Goal: Navigation & Orientation: Go to known website

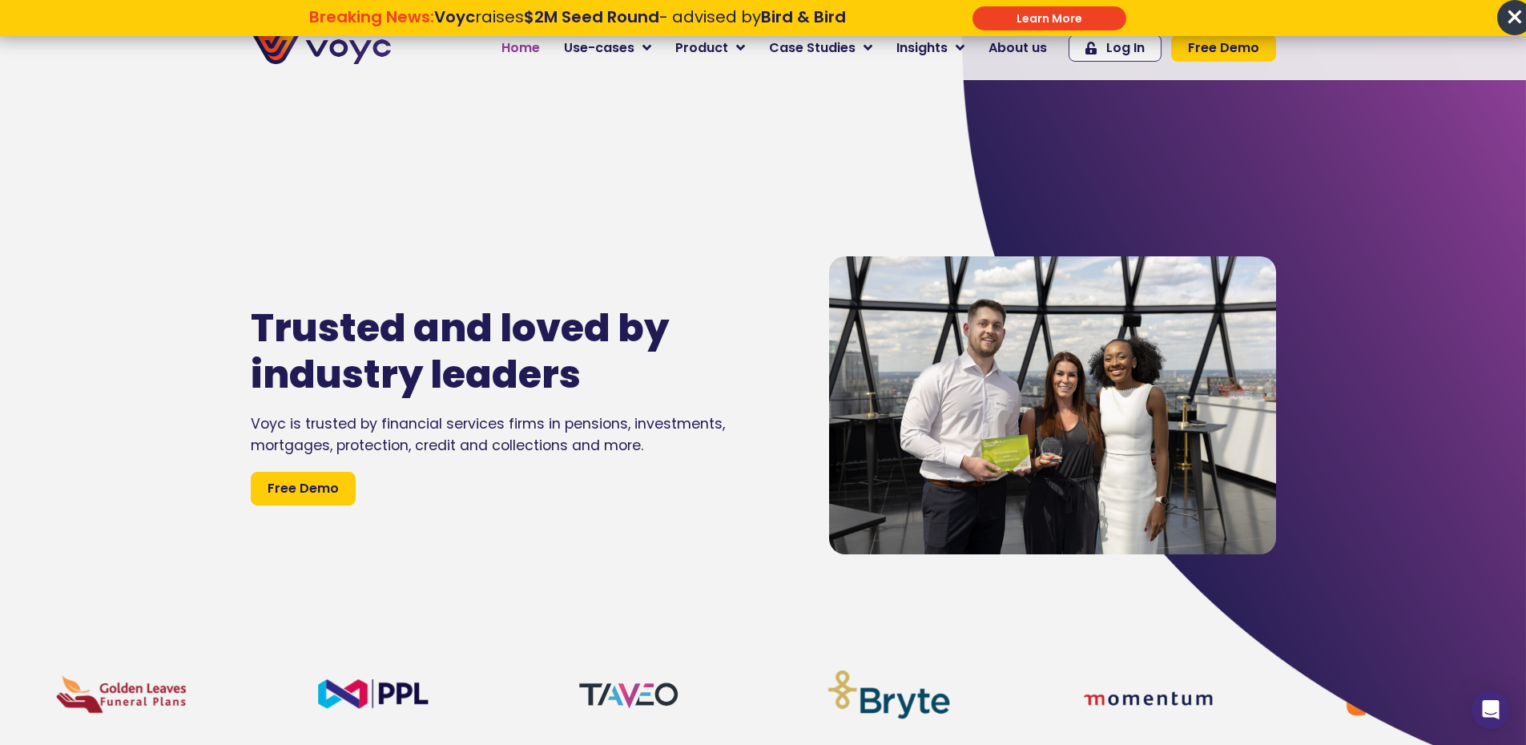
click at [522, 58] on link "Home" at bounding box center [520, 48] width 62 height 32
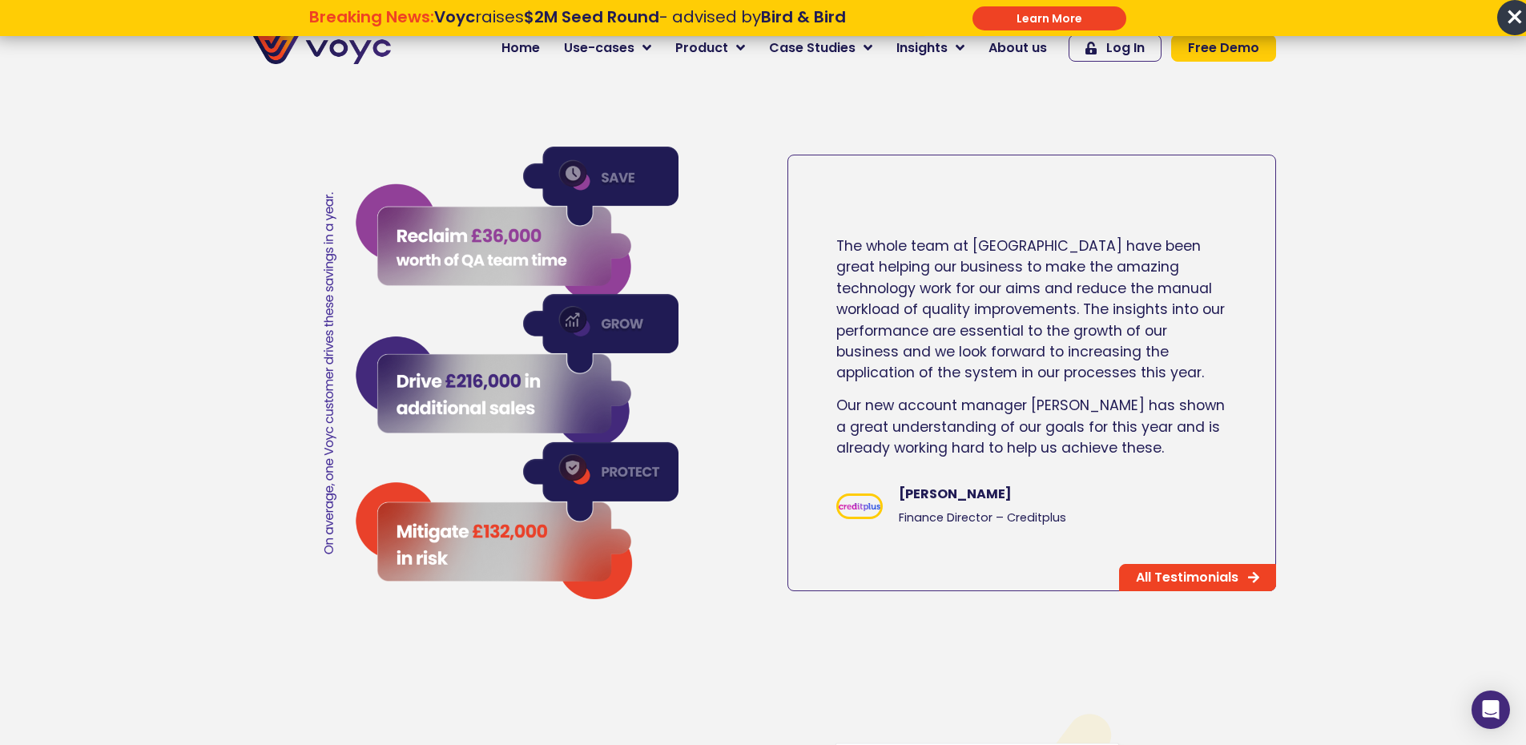
scroll to position [2643, 0]
